Goal: Use online tool/utility: Utilize a website feature to perform a specific function

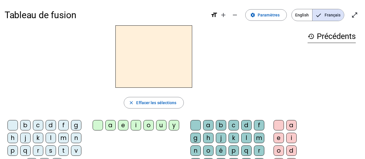
scroll to position [18, 0]
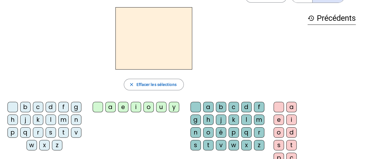
click at [62, 119] on div "m" at bounding box center [63, 119] width 10 height 10
click at [112, 105] on div "a" at bounding box center [110, 107] width 10 height 10
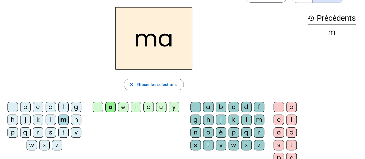
click at [62, 131] on div "t" at bounding box center [63, 132] width 10 height 10
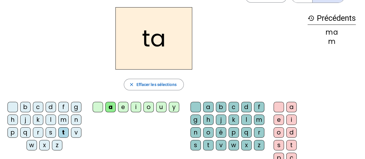
click at [50, 120] on div "l" at bounding box center [51, 119] width 10 height 10
click at [123, 108] on div "e" at bounding box center [123, 107] width 10 height 10
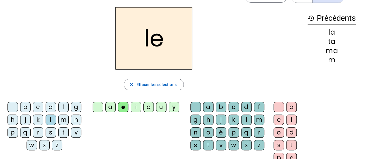
click at [160, 106] on div "u" at bounding box center [161, 107] width 10 height 10
click at [62, 131] on div "t" at bounding box center [63, 132] width 10 height 10
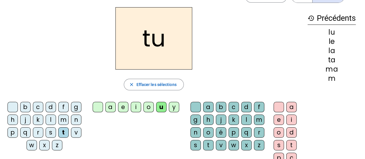
click at [54, 109] on div "d" at bounding box center [51, 107] width 10 height 10
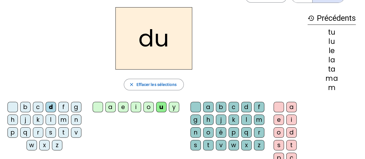
click at [123, 108] on div "e" at bounding box center [123, 107] width 10 height 10
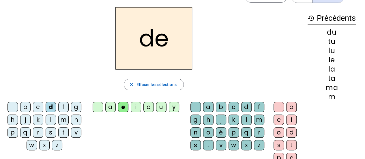
click at [62, 118] on div "m" at bounding box center [63, 119] width 10 height 10
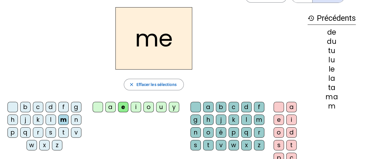
click at [25, 117] on div "j" at bounding box center [25, 119] width 10 height 10
